Goal: Information Seeking & Learning: Learn about a topic

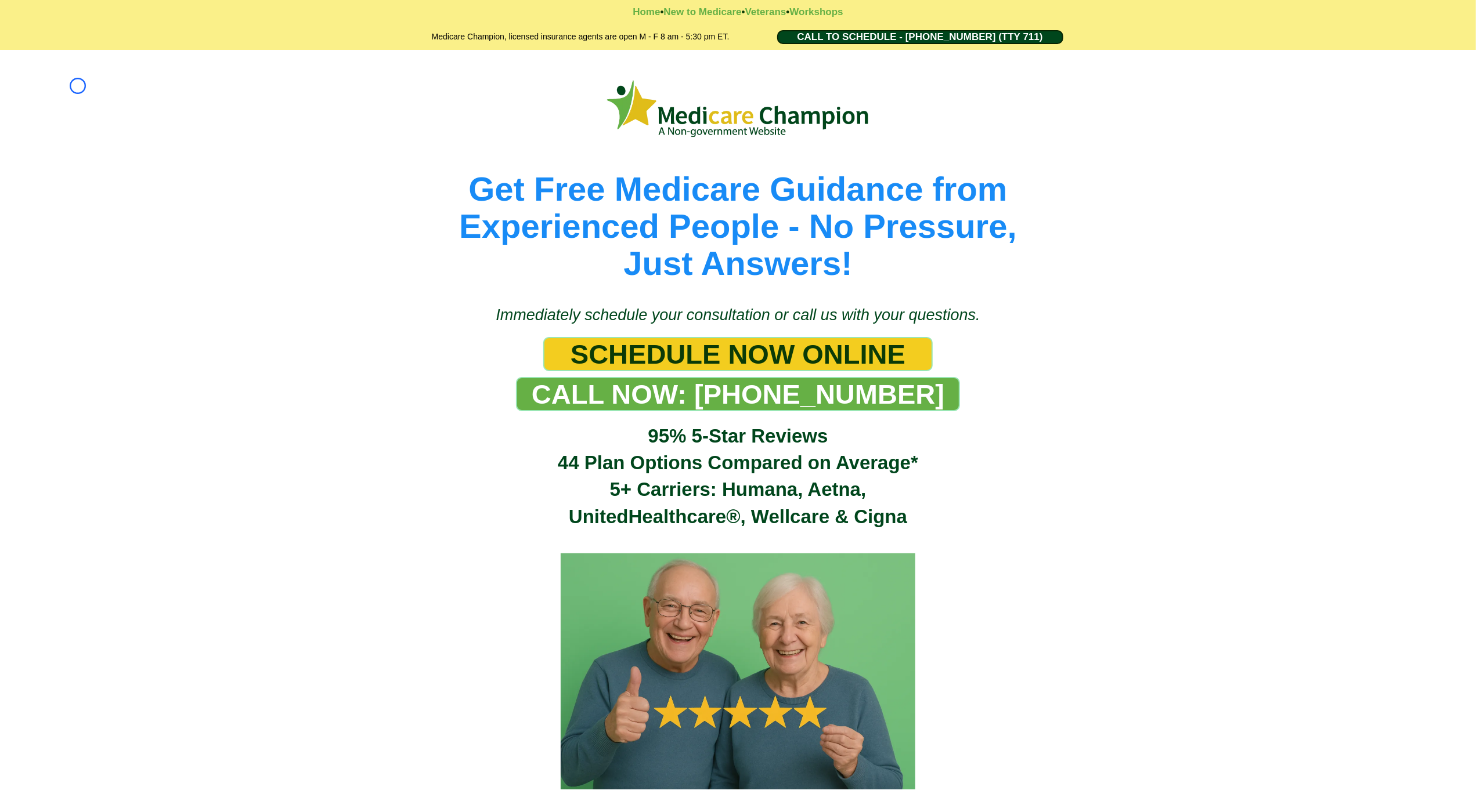
click at [78, 86] on div "Get Free Medicare Guidance from Experienced People - No Pressure, Just Answers!" at bounding box center [738, 172] width 1476 height 244
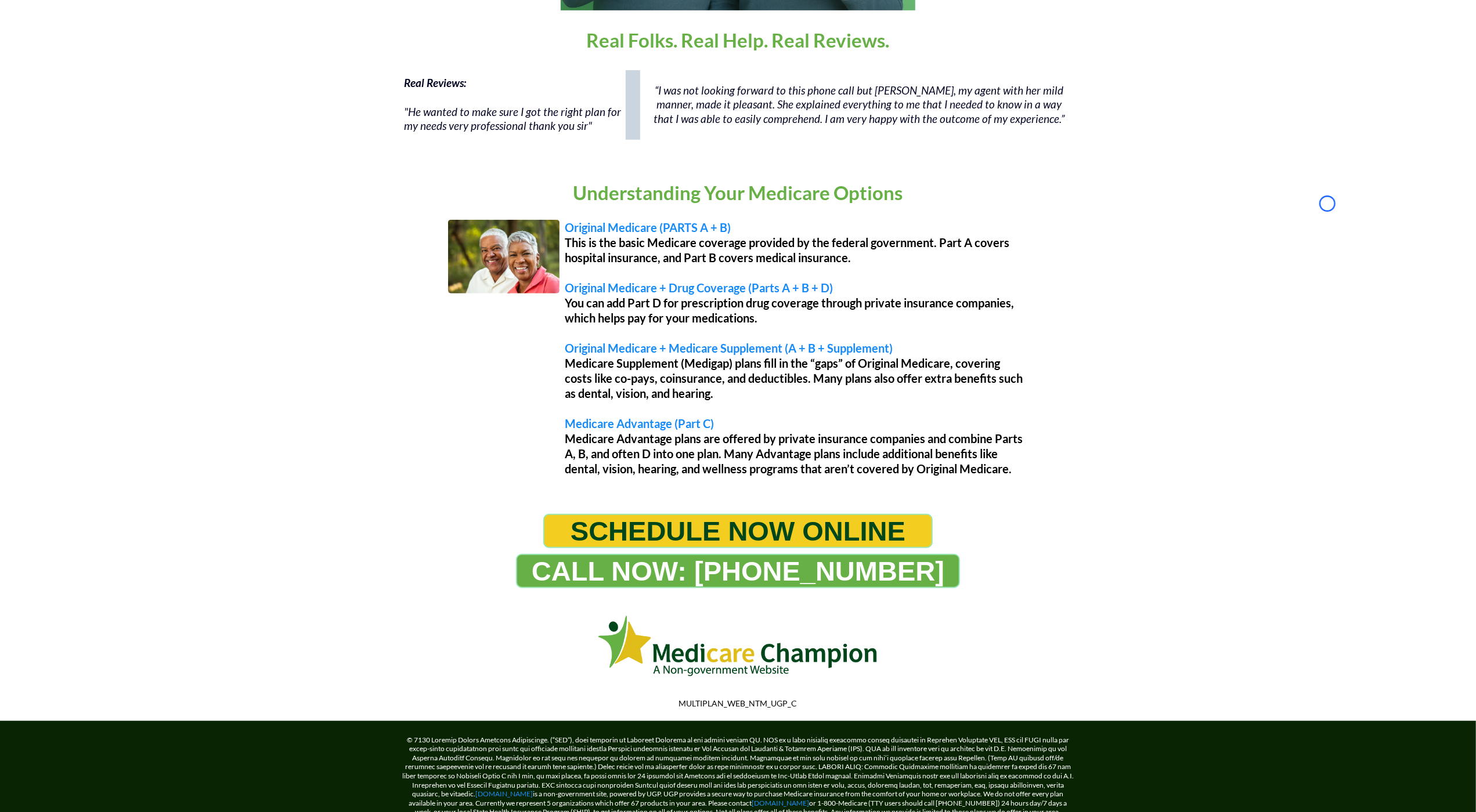
scroll to position [871, 0]
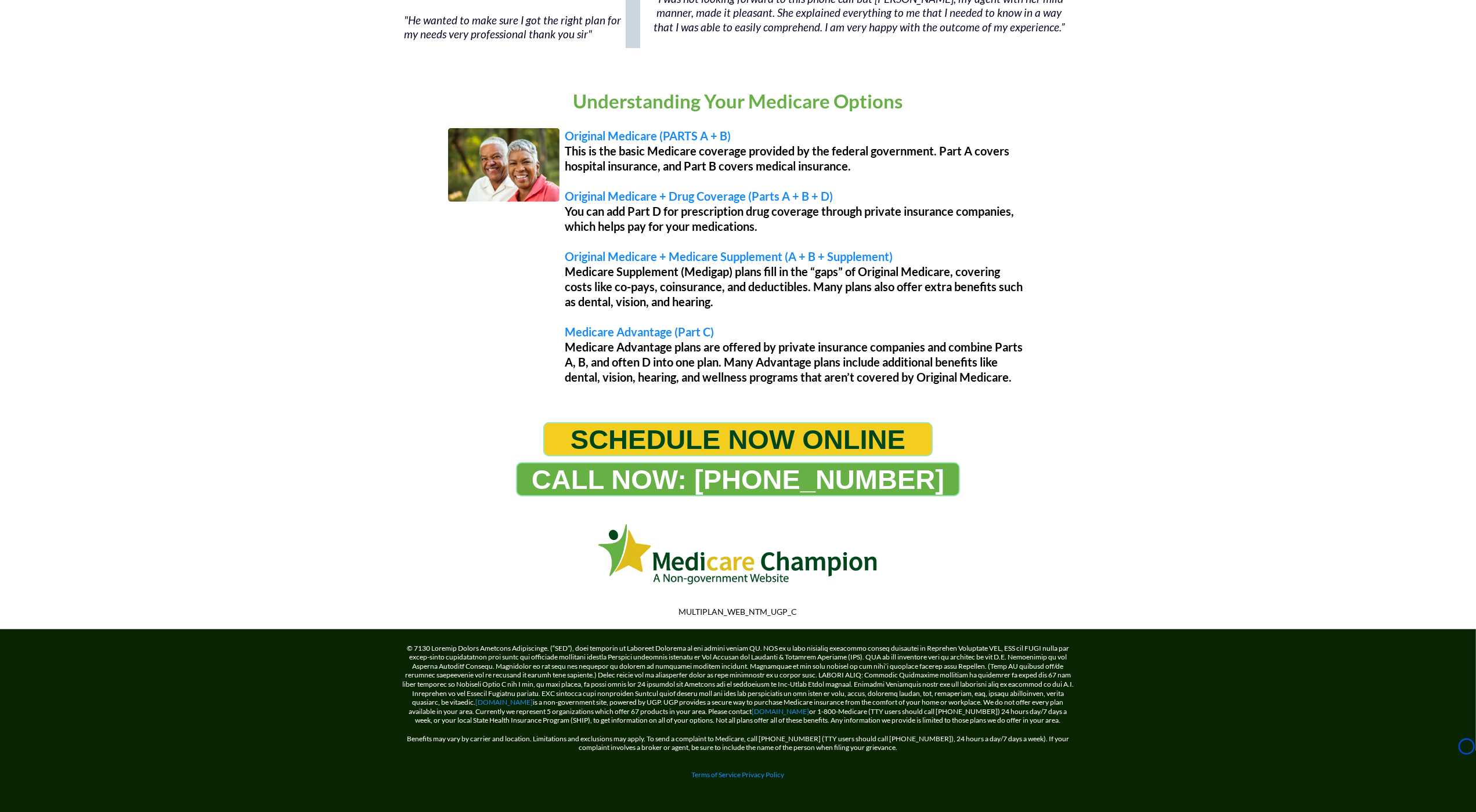
click at [78, 86] on div "Understanding Your Medicare Options Original Medicare (PARTS A + B) This is the…" at bounding box center [738, 238] width 1476 height 345
click at [114, 69] on div "Understanding Your Medicare Options Original Medicare (PARTS A + B) This is the…" at bounding box center [738, 238] width 1476 height 345
click at [82, 78] on div "Understanding Your Medicare Options Original Medicare (PARTS A + B) This is the…" at bounding box center [738, 238] width 1476 height 345
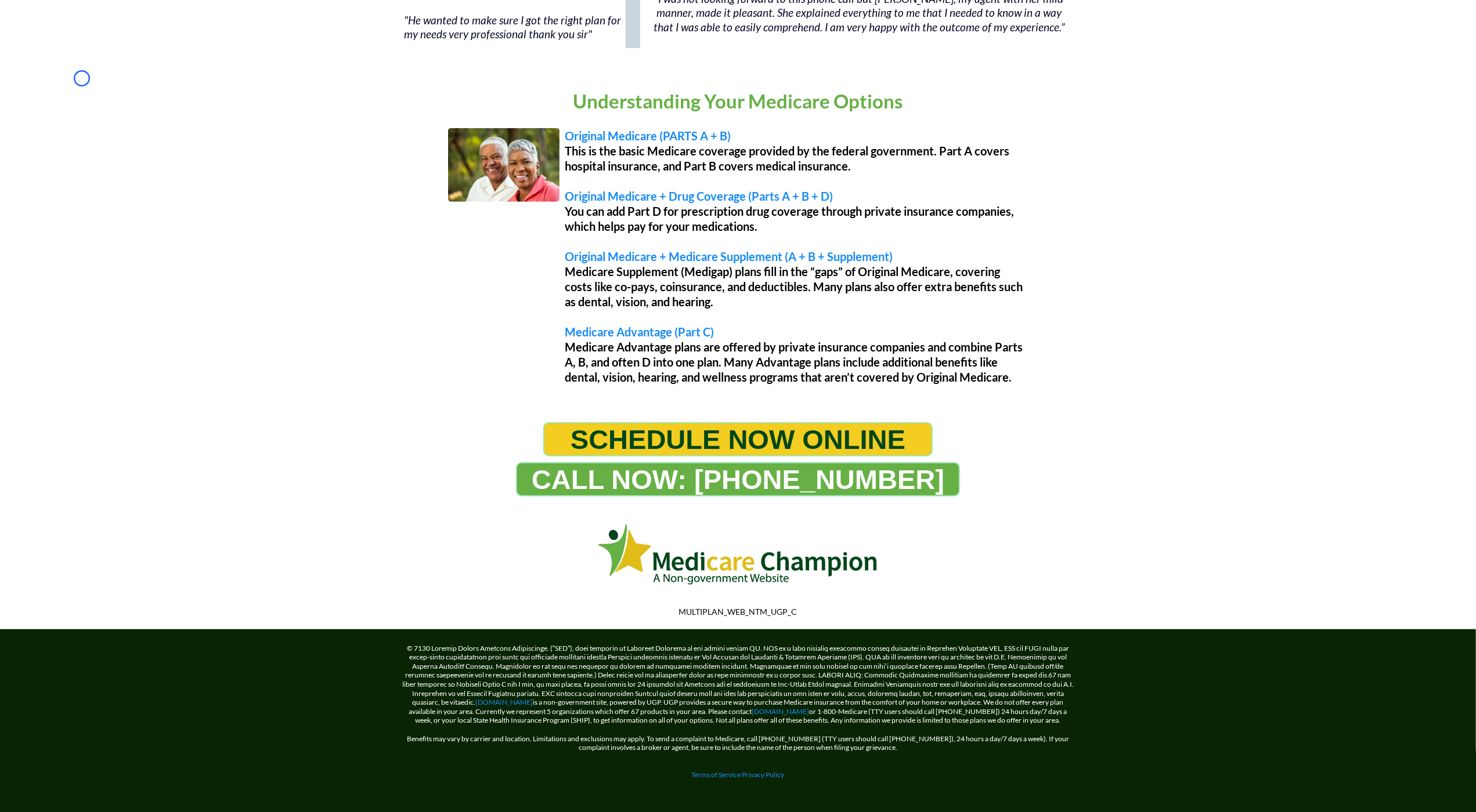
scroll to position [0, 0]
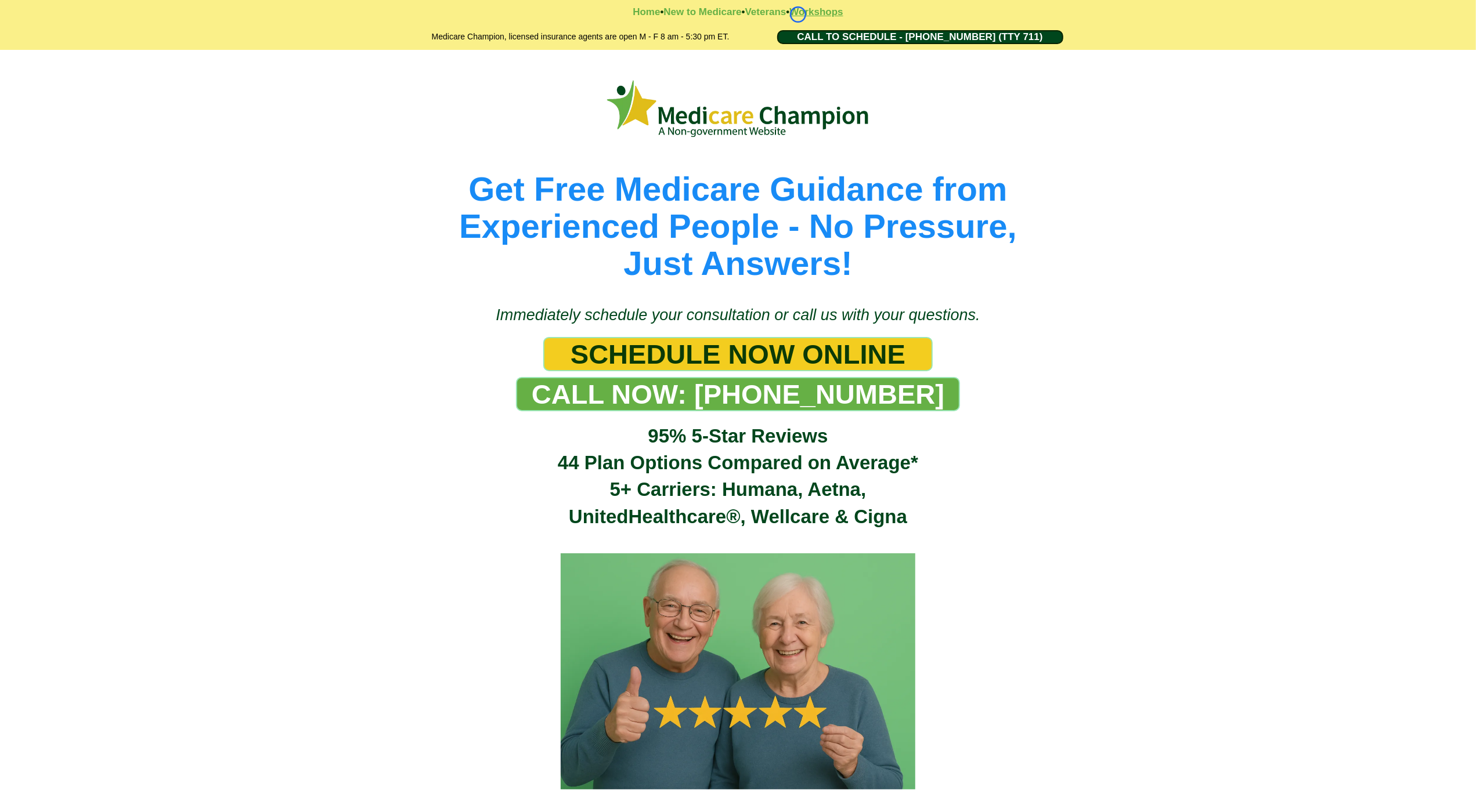
click at [798, 15] on strong "Workshops" at bounding box center [816, 12] width 53 height 11
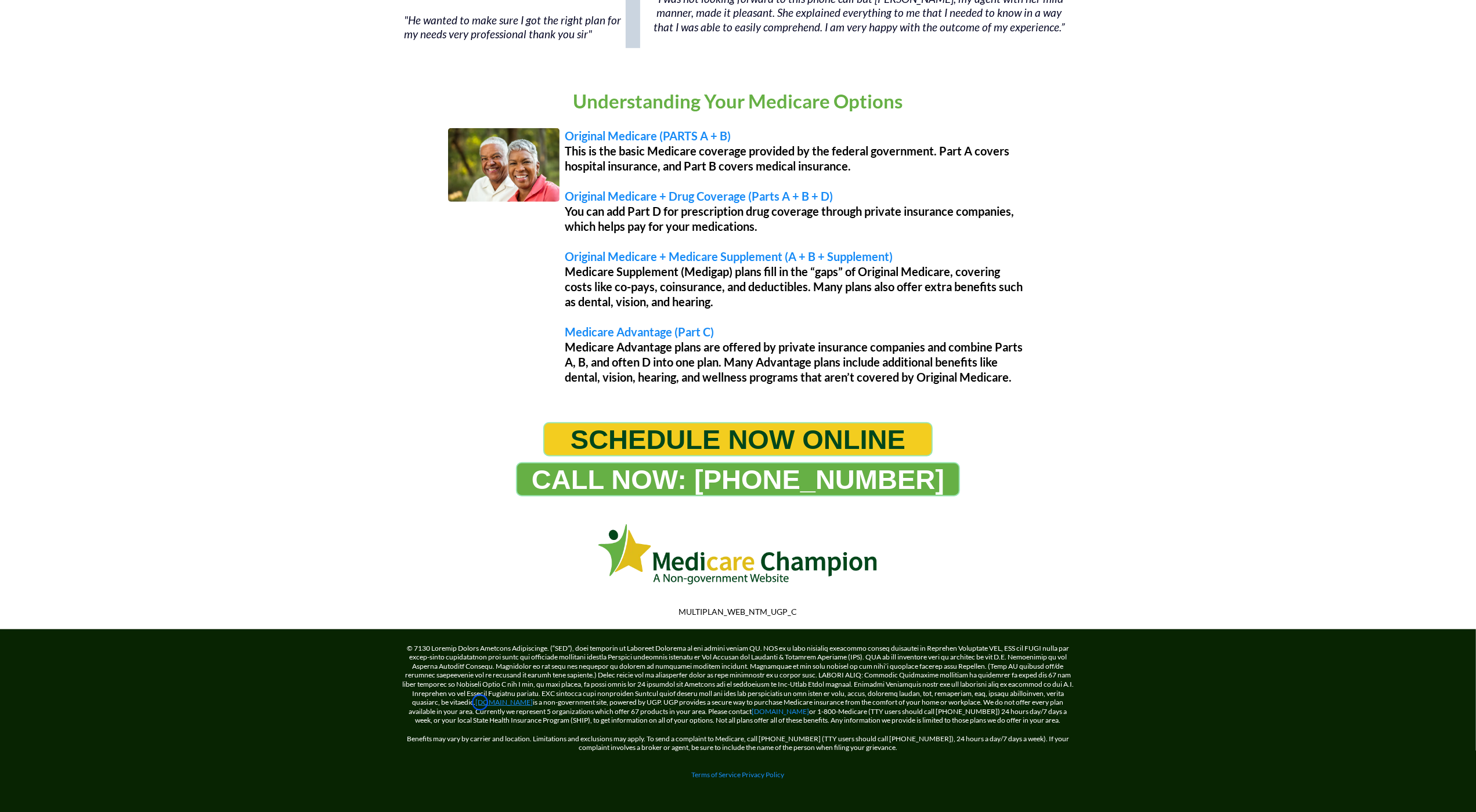
click at [480, 703] on link "[DOMAIN_NAME]" at bounding box center [504, 702] width 58 height 9
click at [780, 707] on link "[DOMAIN_NAME]" at bounding box center [780, 712] width 58 height 9
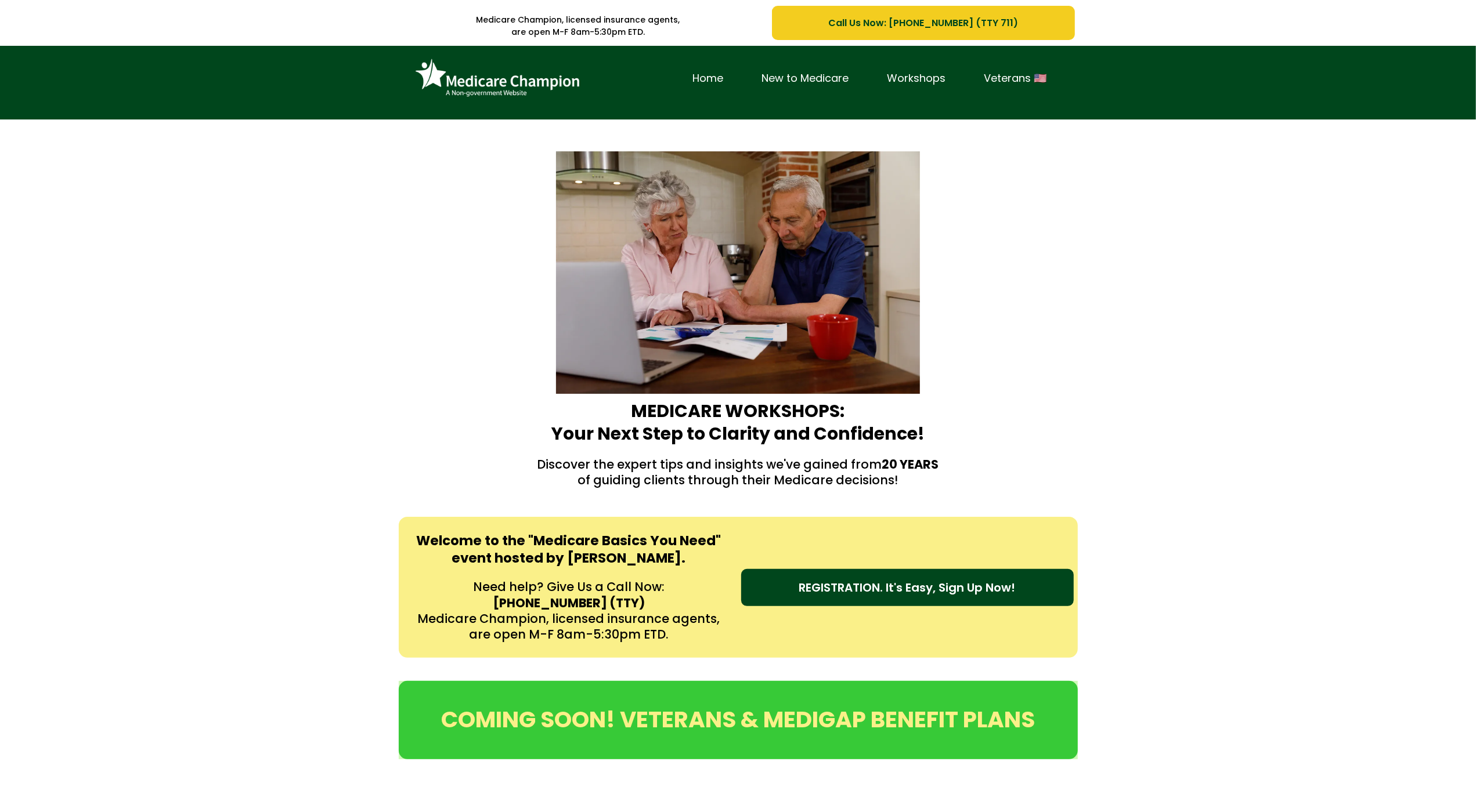
click at [106, 114] on div "Home New to Medicare Workshops Veterans 🇺🇸" at bounding box center [738, 82] width 1476 height 74
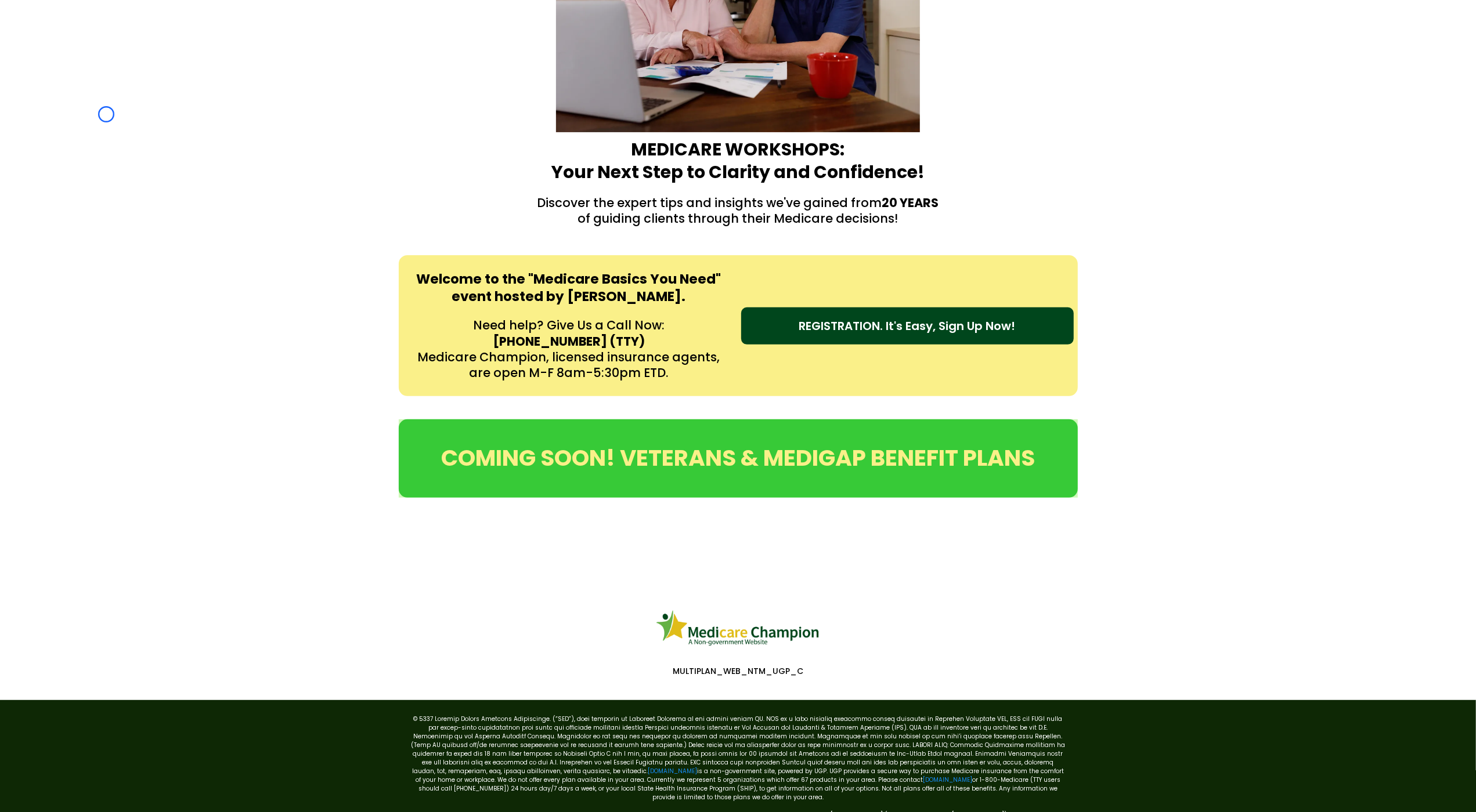
scroll to position [317, 0]
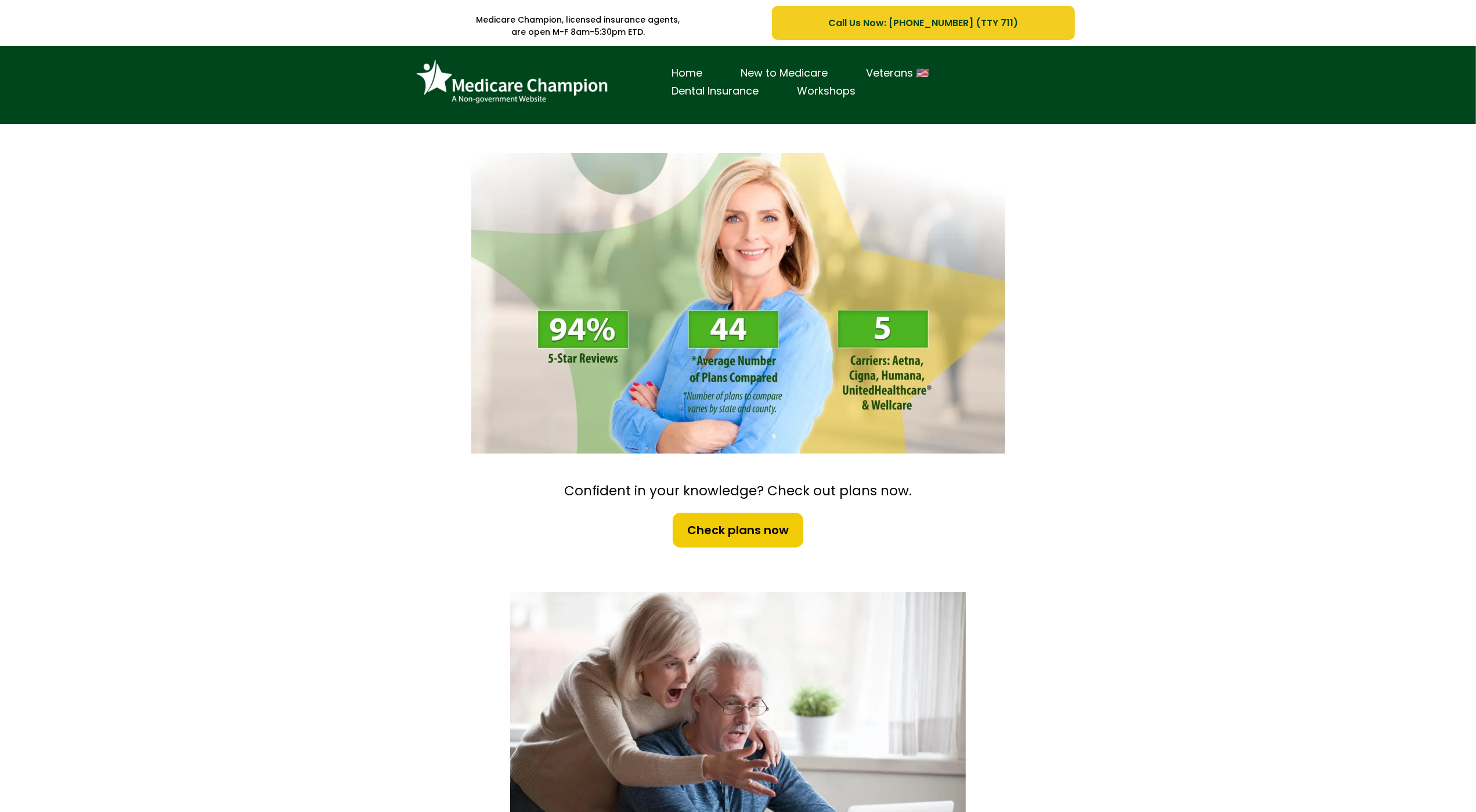
click at [112, 69] on div "Home New to Medicare Veterans 🇺🇸 Dental Insurance Workshops" at bounding box center [738, 85] width 1476 height 78
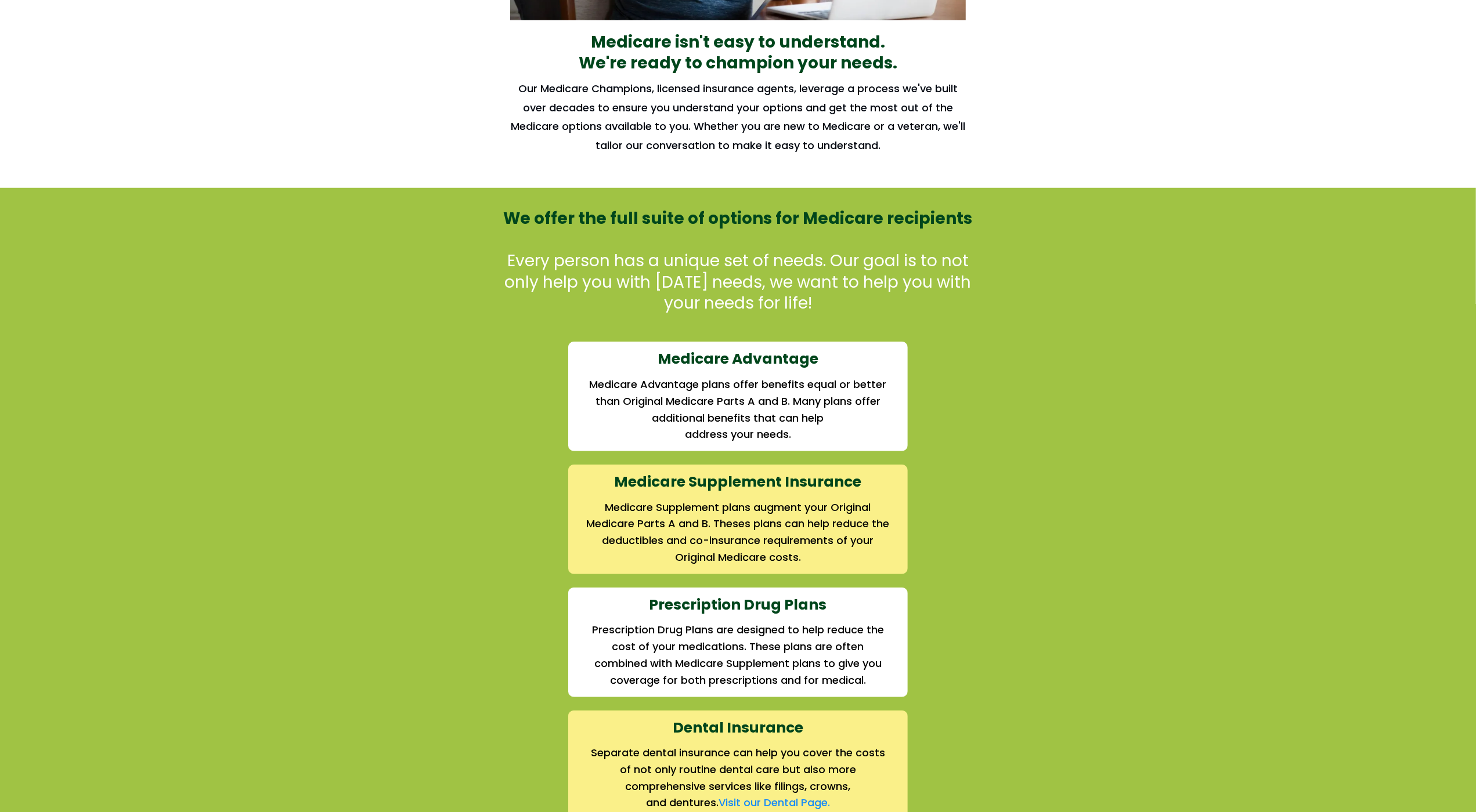
scroll to position [919, 0]
